Goal: Task Accomplishment & Management: Manage account settings

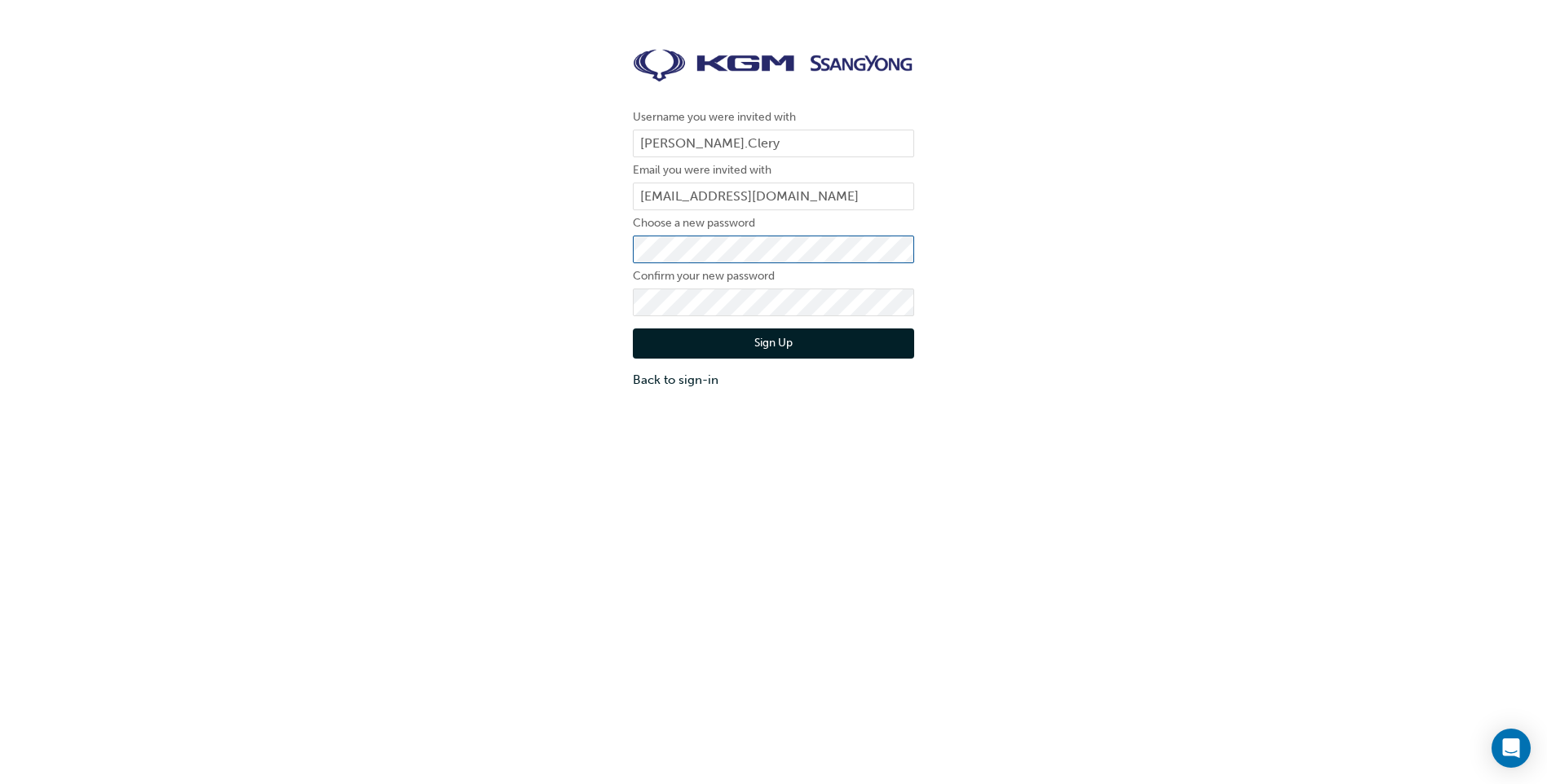
click at [554, 263] on div "Username you were invited with [PERSON_NAME].Clery Email you were invited with …" at bounding box center [773, 219] width 1547 height 365
click at [647, 343] on button "Sign Up" at bounding box center [773, 344] width 281 height 31
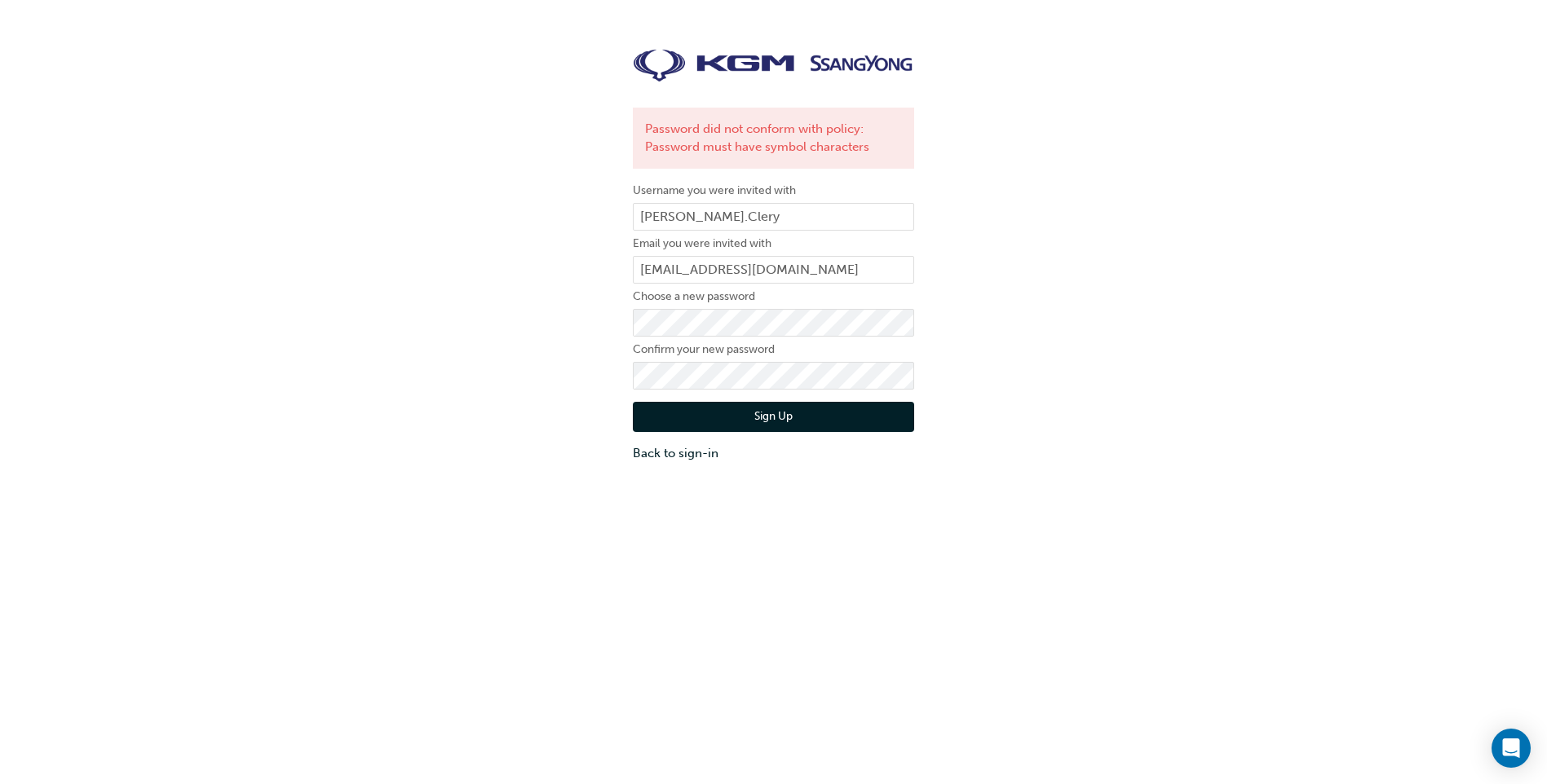
click at [602, 371] on div "Password did not conform with policy: Password must have symbol characters User…" at bounding box center [773, 255] width 1547 height 438
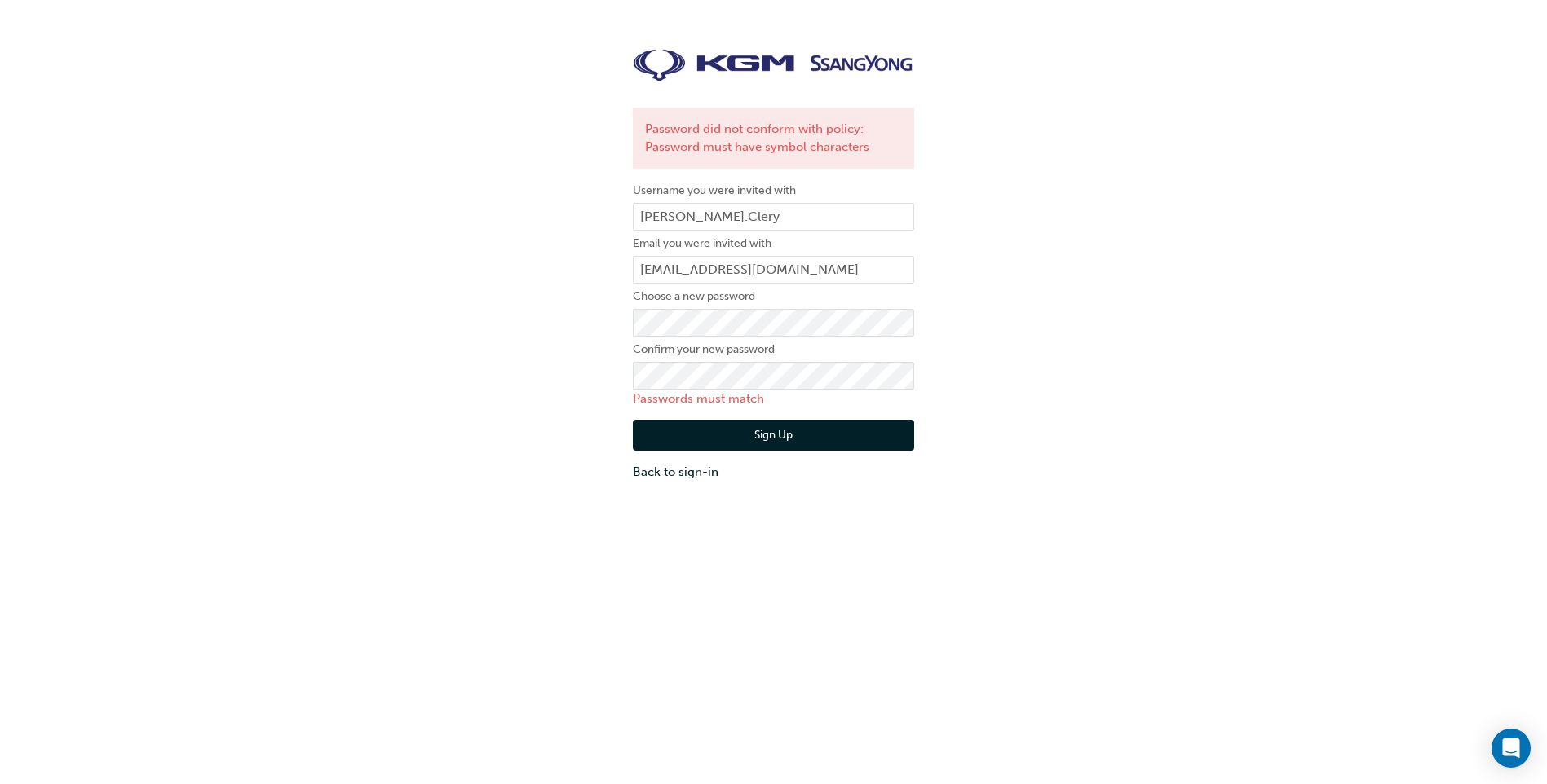
drag, startPoint x: 539, startPoint y: 381, endPoint x: 663, endPoint y: 395, distance: 124.8
click at [539, 381] on div "Password did not conform with policy: Password must have symbol characters User…" at bounding box center [773, 265] width 1547 height 456
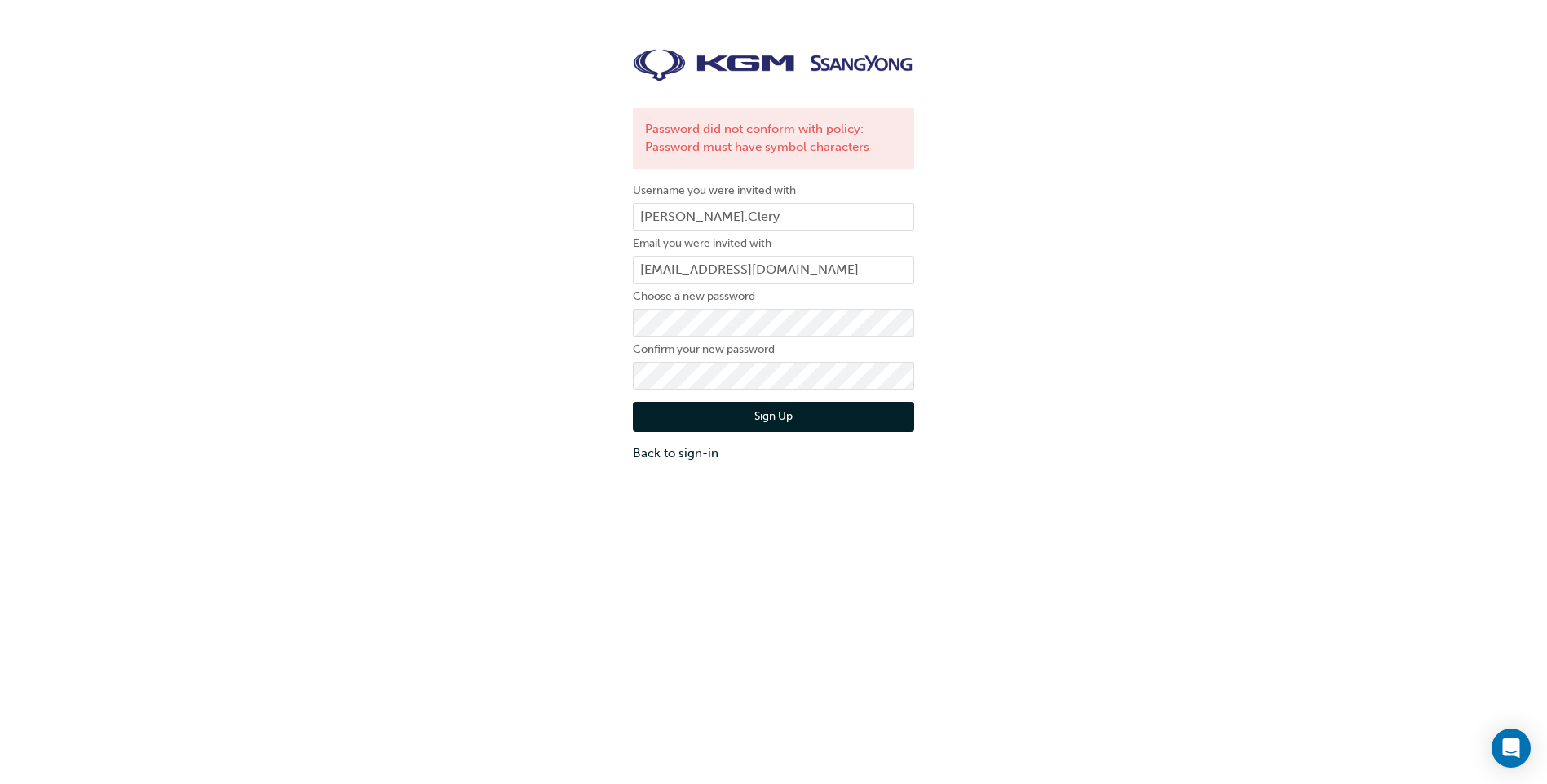
click at [656, 422] on button "Sign Up" at bounding box center [773, 417] width 281 height 31
click at [670, 456] on link "Back to sign-in" at bounding box center [773, 454] width 281 height 19
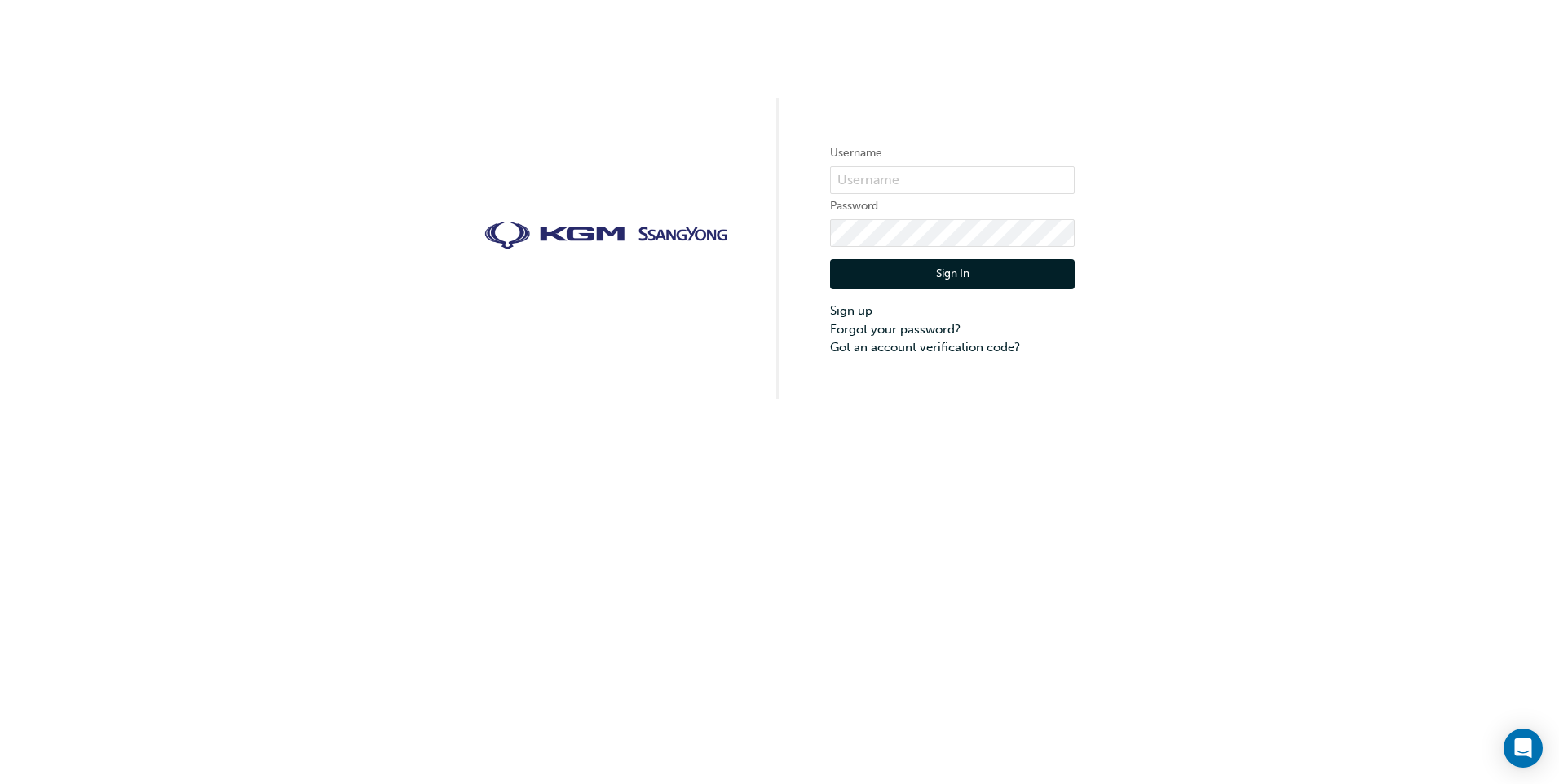
click at [926, 163] on label "Username" at bounding box center [952, 153] width 245 height 19
click at [910, 174] on input "text" at bounding box center [952, 180] width 245 height 28
type input "[PERSON_NAME].Clery"
click at [905, 272] on button "Sign In" at bounding box center [952, 274] width 245 height 31
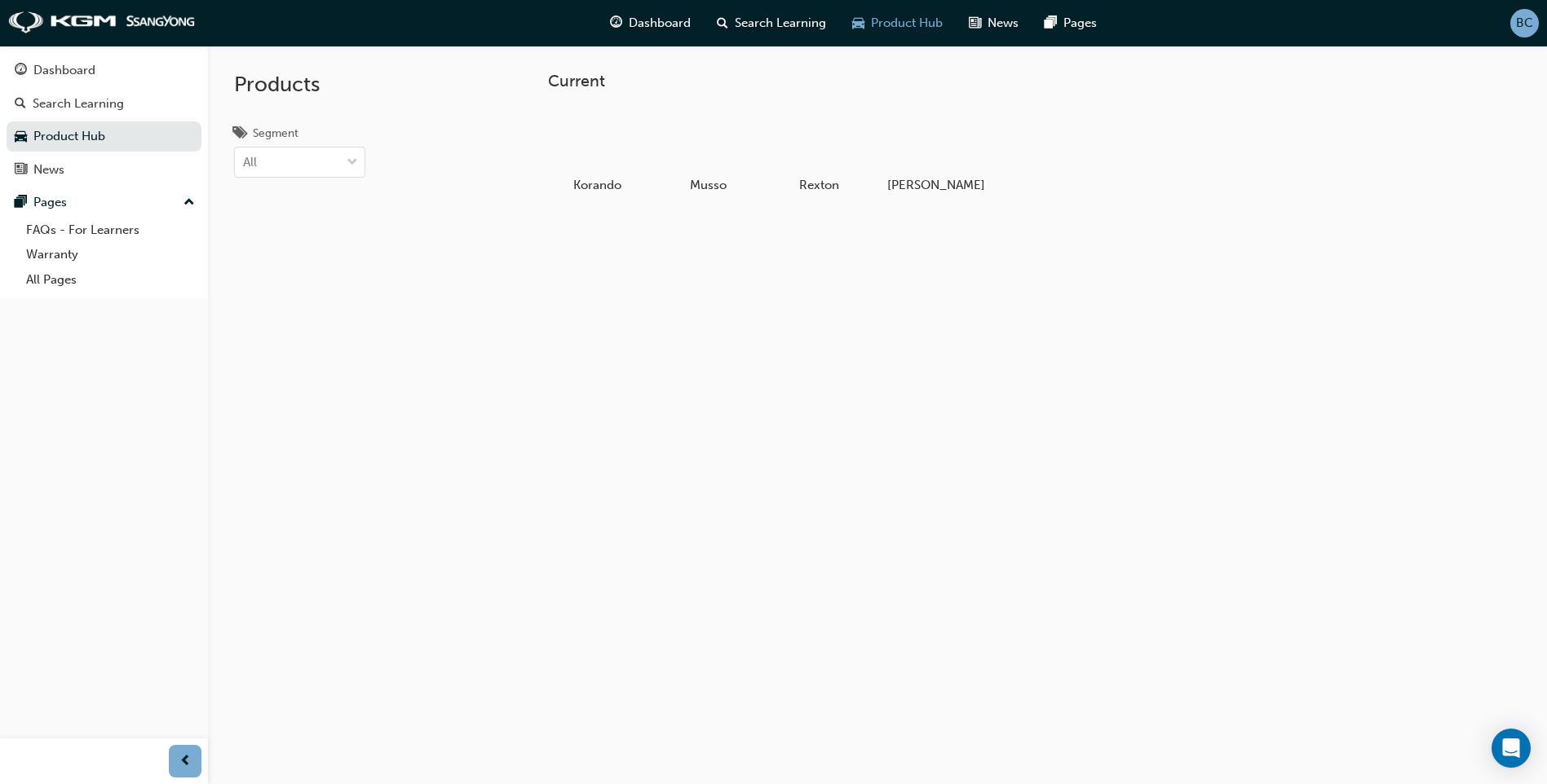
click at [1521, 21] on span "BC" at bounding box center [1525, 24] width 17 height 19
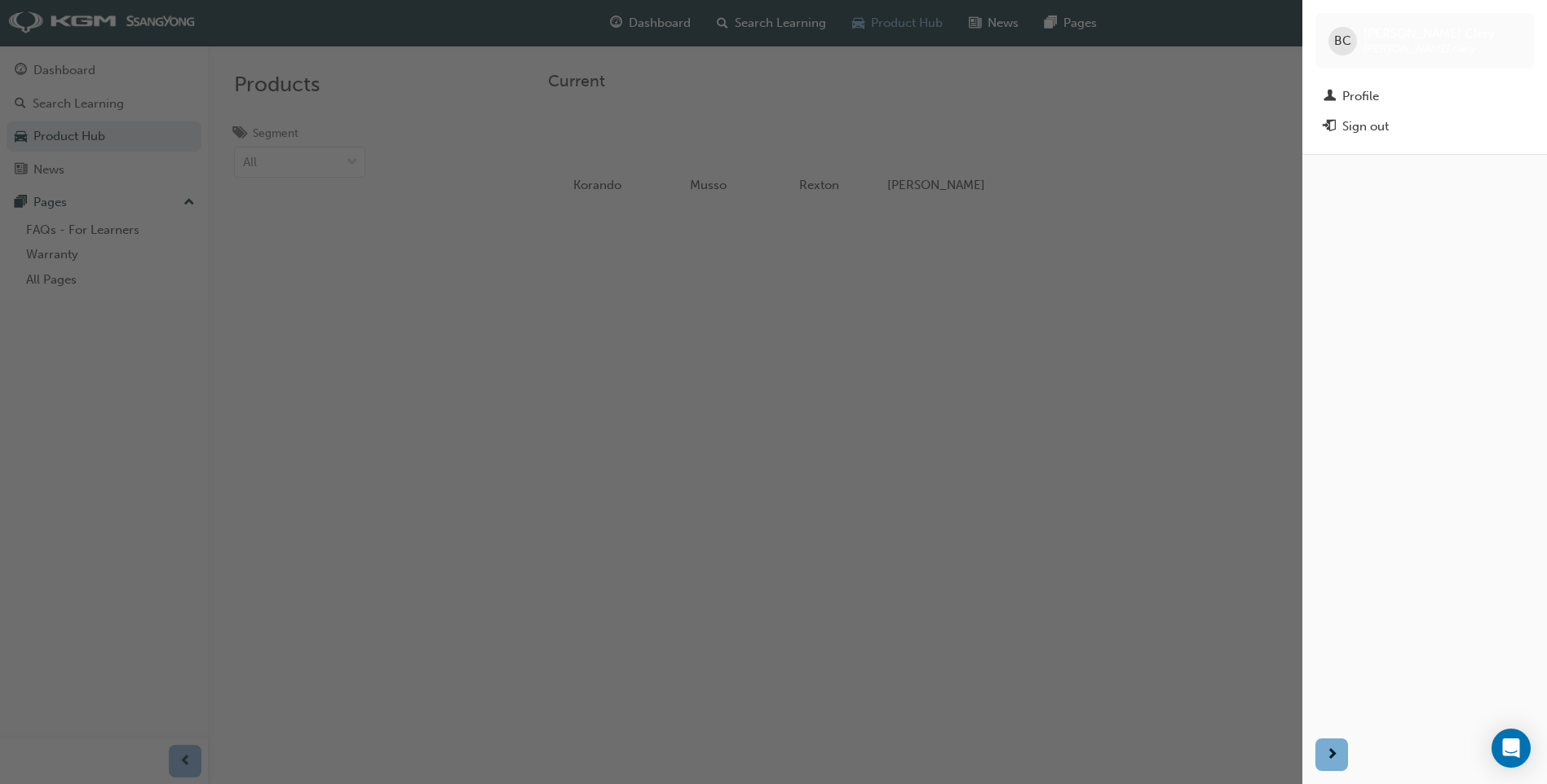
drag, startPoint x: 1167, startPoint y: 167, endPoint x: 1326, endPoint y: 48, distance: 198.6
click at [1176, 162] on div "button" at bounding box center [651, 392] width 1302 height 784
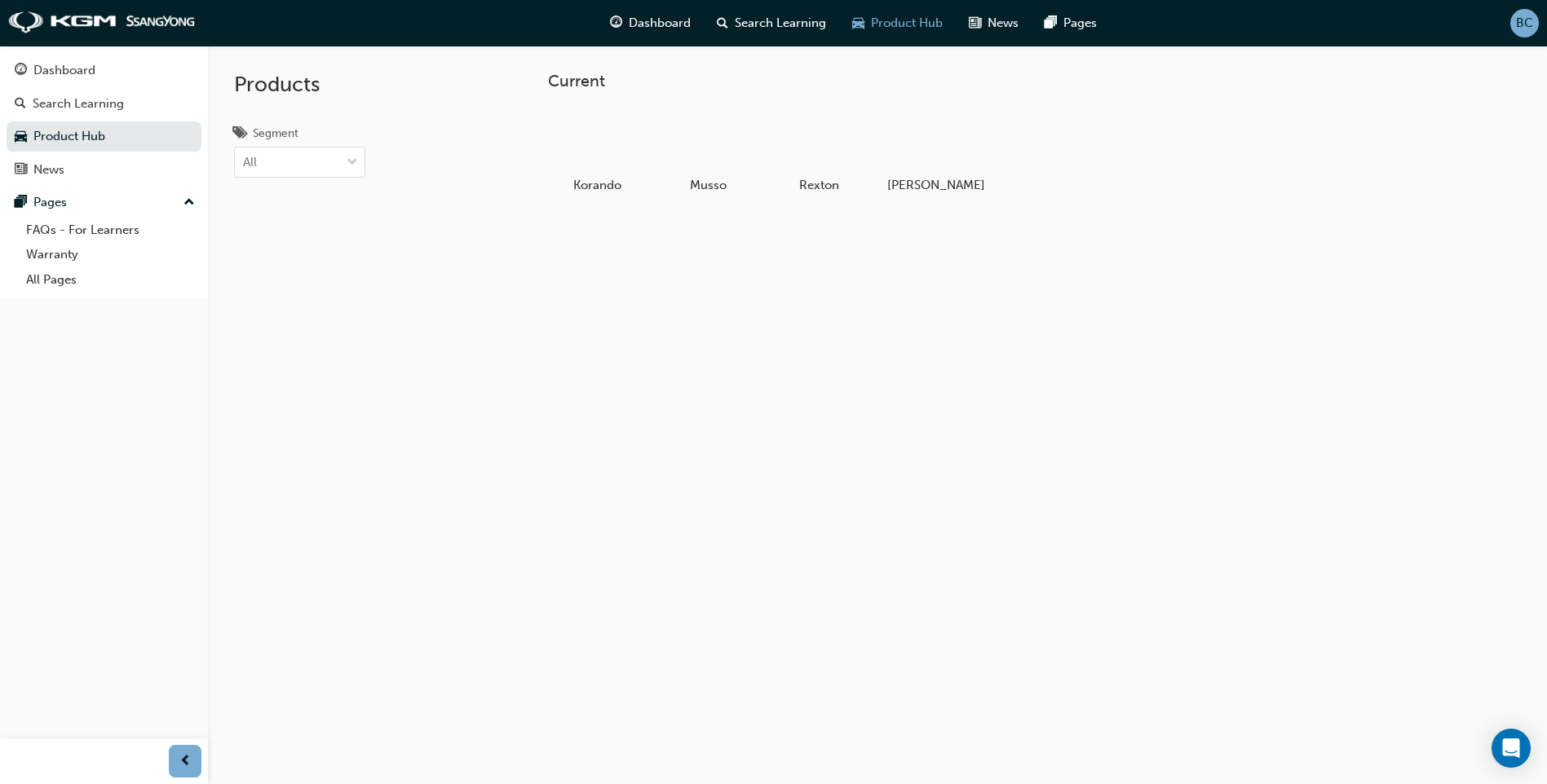
drag, startPoint x: 1396, startPoint y: 2, endPoint x: 793, endPoint y: 506, distance: 785.9
click at [793, 506] on div "Current Korando Musso Rexton Torres" at bounding box center [878, 437] width 1340 height 784
click at [1536, 21] on div "BC" at bounding box center [1525, 23] width 29 height 29
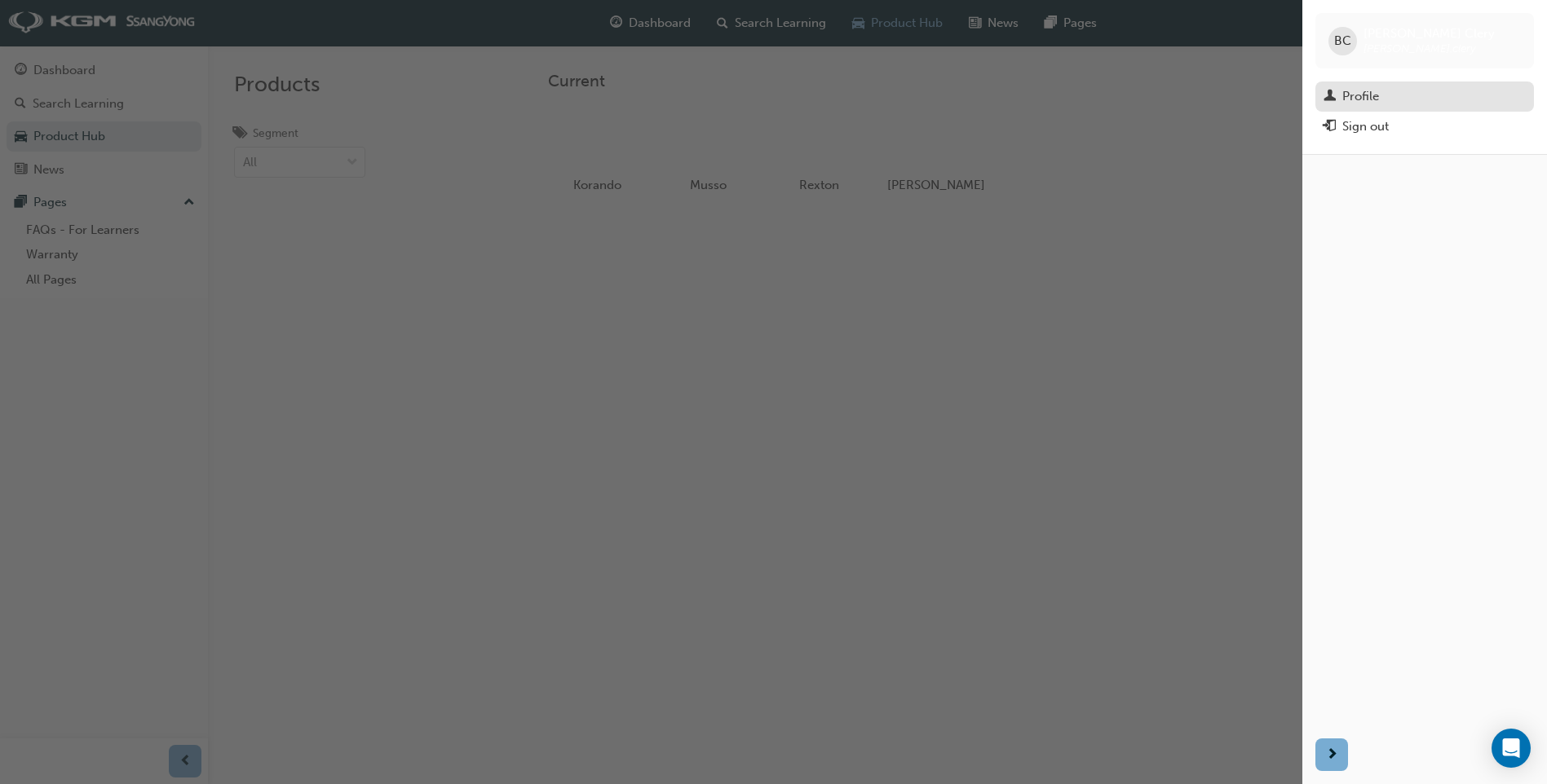
click at [1421, 96] on div "Profile" at bounding box center [1425, 95] width 203 height 20
